Goal: Information Seeking & Learning: Understand process/instructions

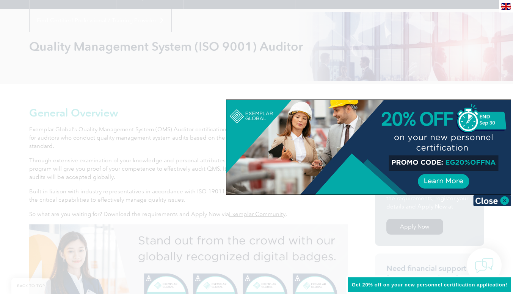
scroll to position [88, 0]
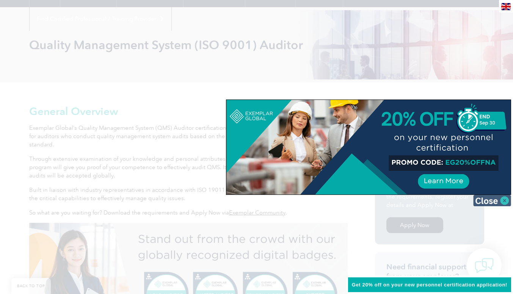
click at [502, 203] on img at bounding box center [492, 200] width 38 height 11
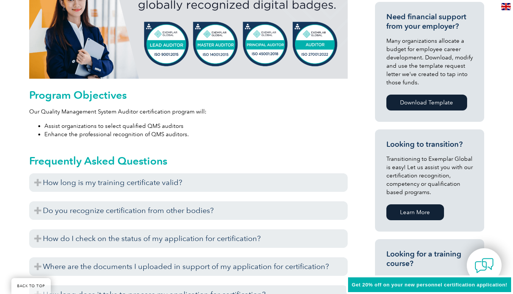
scroll to position [338, 0]
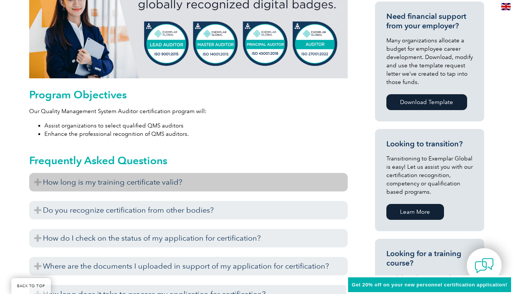
click at [196, 181] on h3 "How long is my training certificate valid?" at bounding box center [188, 182] width 318 height 19
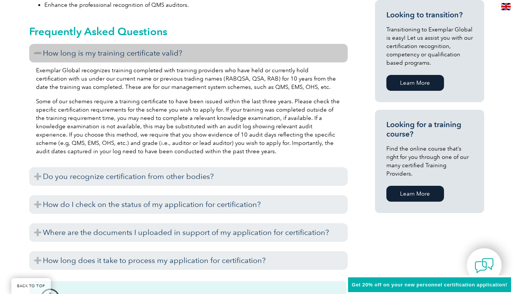
scroll to position [468, 0]
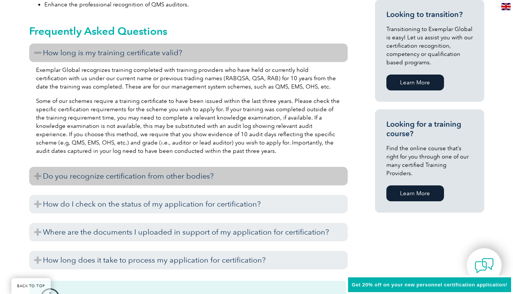
click at [204, 178] on h3 "Do you recognize certification from other bodies?" at bounding box center [188, 176] width 318 height 19
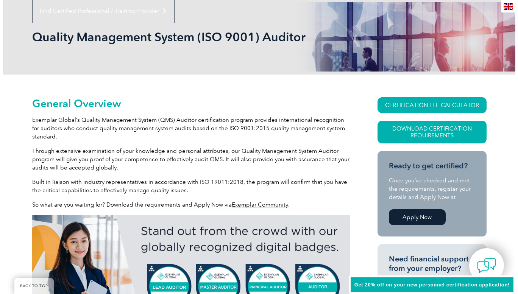
scroll to position [95, 0]
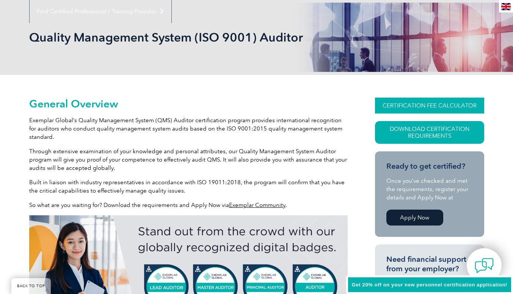
click at [465, 106] on link "CERTIFICATION FEE CALCULATOR" at bounding box center [429, 106] width 109 height 16
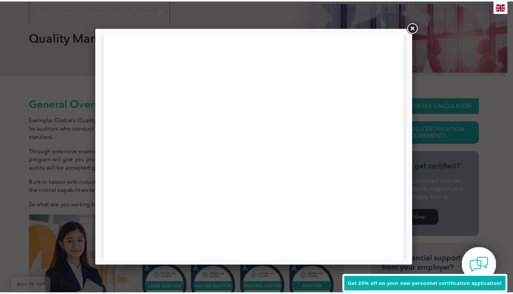
scroll to position [0, 0]
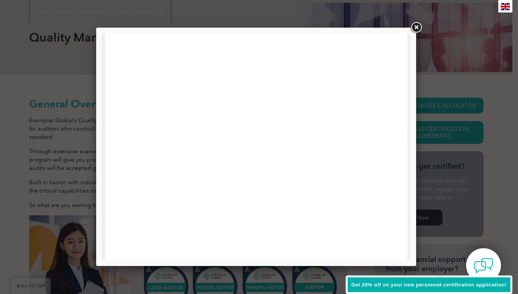
click at [417, 26] on link at bounding box center [416, 28] width 14 height 14
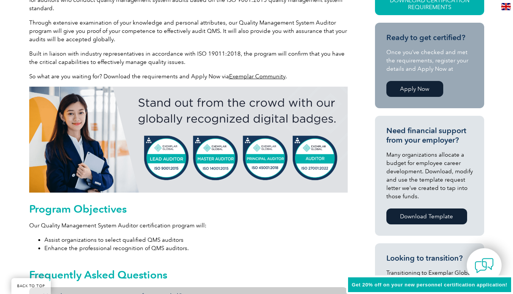
scroll to position [219, 0]
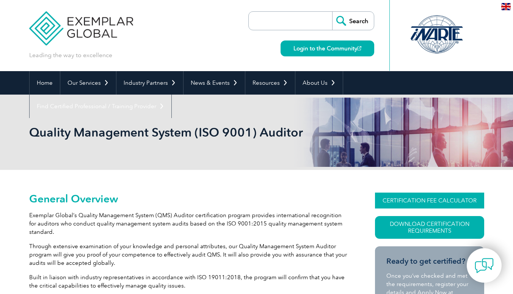
click at [471, 197] on link "CERTIFICATION FEE CALCULATOR" at bounding box center [429, 201] width 109 height 16
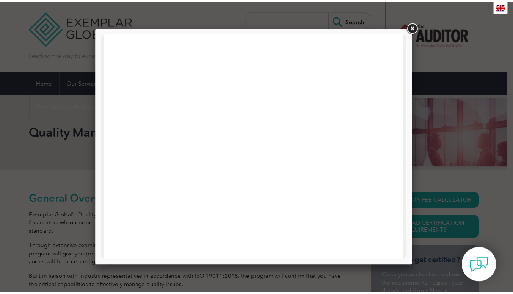
scroll to position [89, 0]
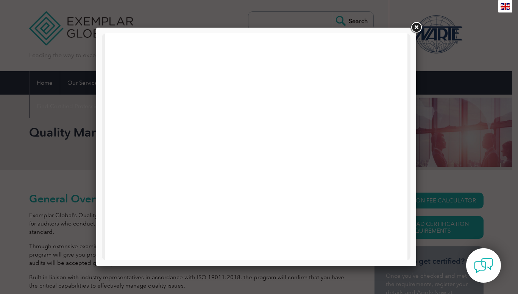
click at [417, 25] on link at bounding box center [416, 28] width 14 height 14
